Goal: Transaction & Acquisition: Purchase product/service

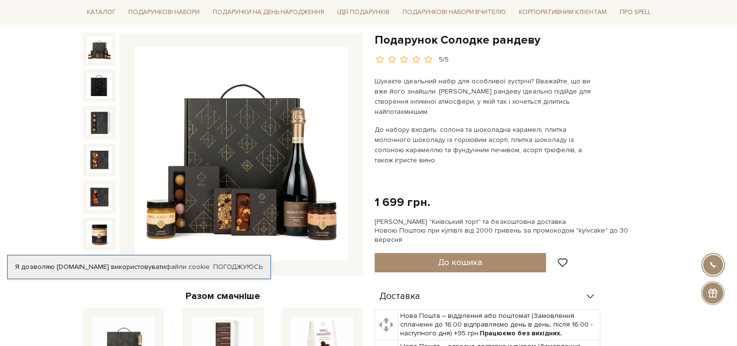
scroll to position [97, 0]
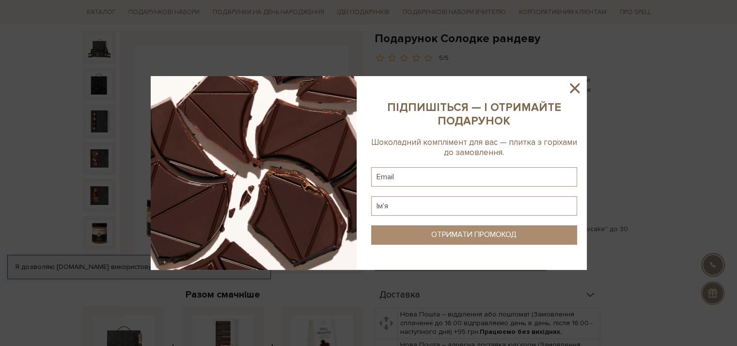
click at [577, 87] on icon at bounding box center [574, 88] width 16 height 16
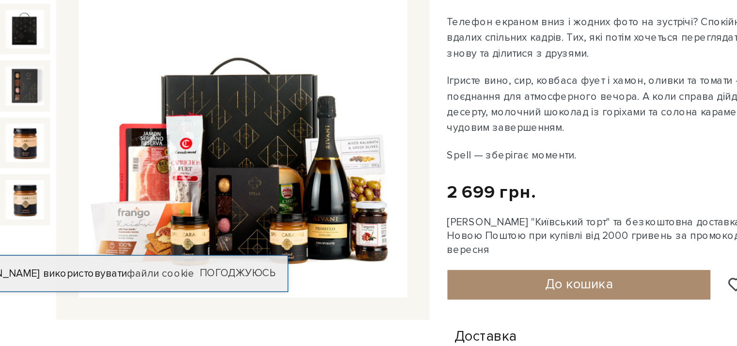
scroll to position [74, 0]
